Goal: Task Accomplishment & Management: Manage account settings

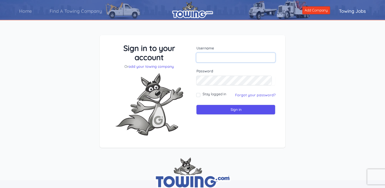
click at [228, 59] on input "text" at bounding box center [235, 58] width 79 height 10
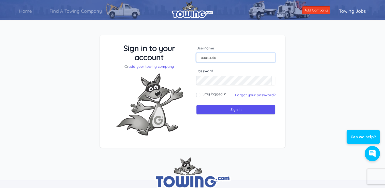
type input "bobsauto"
click at [252, 95] on link "Forgot your password?" at bounding box center [255, 95] width 40 height 5
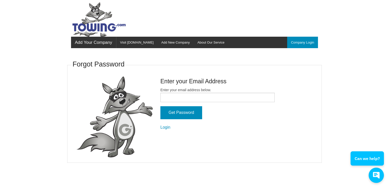
click at [209, 91] on label "Enter your email address below." at bounding box center [217, 94] width 114 height 15
click at [209, 93] on input "Enter your email address below." at bounding box center [217, 97] width 114 height 9
type input "lizzy"
click at [168, 113] on input "Get Password" at bounding box center [181, 112] width 42 height 13
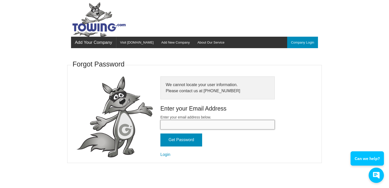
click at [192, 124] on input "Enter your email address below." at bounding box center [217, 124] width 114 height 9
type input "[PERSON_NAME][EMAIL_ADDRESS][DOMAIN_NAME]"
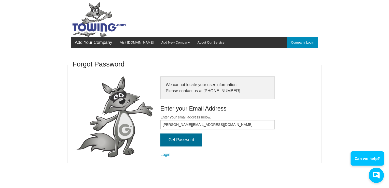
click at [183, 141] on input "Get Password" at bounding box center [181, 139] width 42 height 13
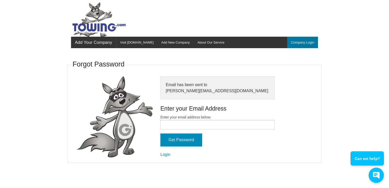
click at [303, 42] on link "Company Login" at bounding box center [302, 42] width 31 height 11
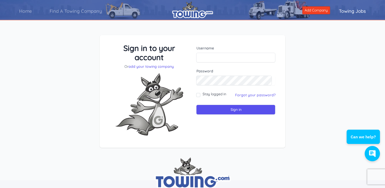
click at [240, 51] on div "Username" at bounding box center [235, 54] width 79 height 17
click at [228, 59] on input "text" at bounding box center [235, 58] width 79 height 10
type input "bobsauto"
click at [196, 105] on input "Sign in" at bounding box center [235, 110] width 79 height 10
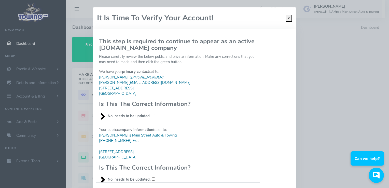
click at [152, 114] on input "No, needs to be updated." at bounding box center [153, 115] width 3 height 3
checkbox input "true"
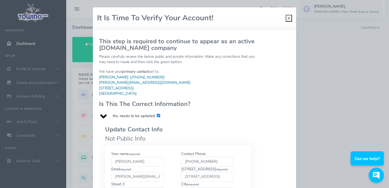
click at [136, 158] on input "[PERSON_NAME]" at bounding box center [137, 162] width 53 height 10
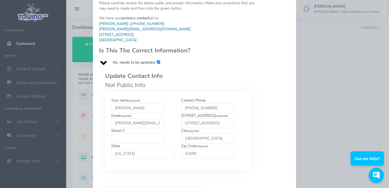
scroll to position [55, 0]
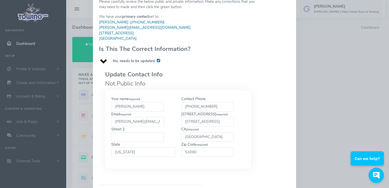
type input "Elizabeth"
click at [259, 88] on div "This step is required to continue to appear as an active Towing.com company Ple…" at bounding box center [194, 123] width 197 height 286
click at [154, 117] on input "greg@bobs-auto.com" at bounding box center [137, 122] width 53 height 10
type input "lizzy@bobs-auto.com"
click at [387, 137] on html "Can we help?" at bounding box center [368, 137] width 42 height 0
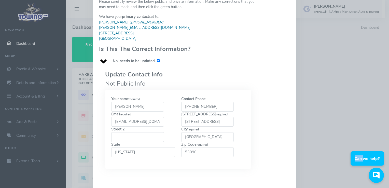
click at [387, 137] on html "Can we help?" at bounding box center [368, 137] width 42 height 0
click at [251, 154] on div "Update Contact Info Not Public Info Your name required Elizabeth 262-338-3670 r…" at bounding box center [178, 122] width 164 height 117
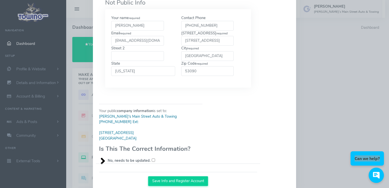
scroll to position [147, 0]
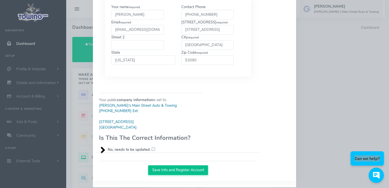
click at [193, 165] on button "Save Info and Register Account" at bounding box center [178, 170] width 60 height 10
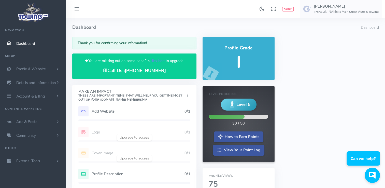
click at [157, 115] on div "Add Website 0/1" at bounding box center [134, 111] width 112 height 10
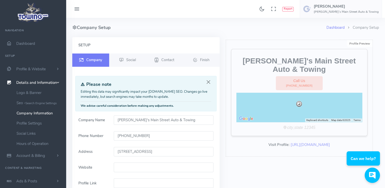
click at [141, 163] on input "Website" at bounding box center [164, 167] width 100 height 10
paste input "[URL][DOMAIN_NAME]"
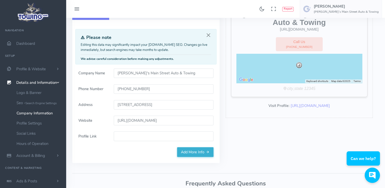
scroll to position [51, 0]
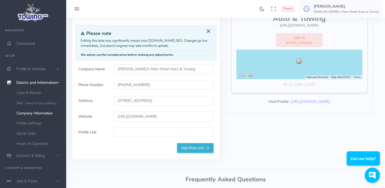
type input "https://www.bobsmainstreetauto.com/"
click at [209, 31] on button "Close" at bounding box center [209, 31] width 6 height 6
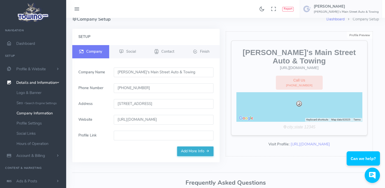
scroll to position [0, 0]
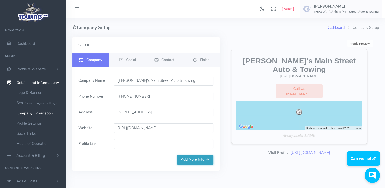
click at [202, 160] on link "Add More Info" at bounding box center [195, 160] width 36 height 10
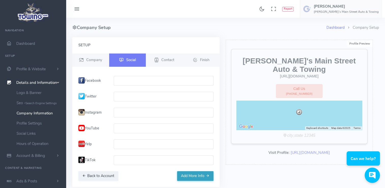
click at [201, 175] on button "Add More Info" at bounding box center [195, 176] width 36 height 10
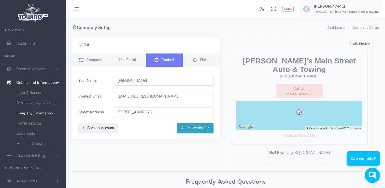
click at [195, 124] on button "Add More Info" at bounding box center [195, 128] width 36 height 10
